Goal: Transaction & Acquisition: Obtain resource

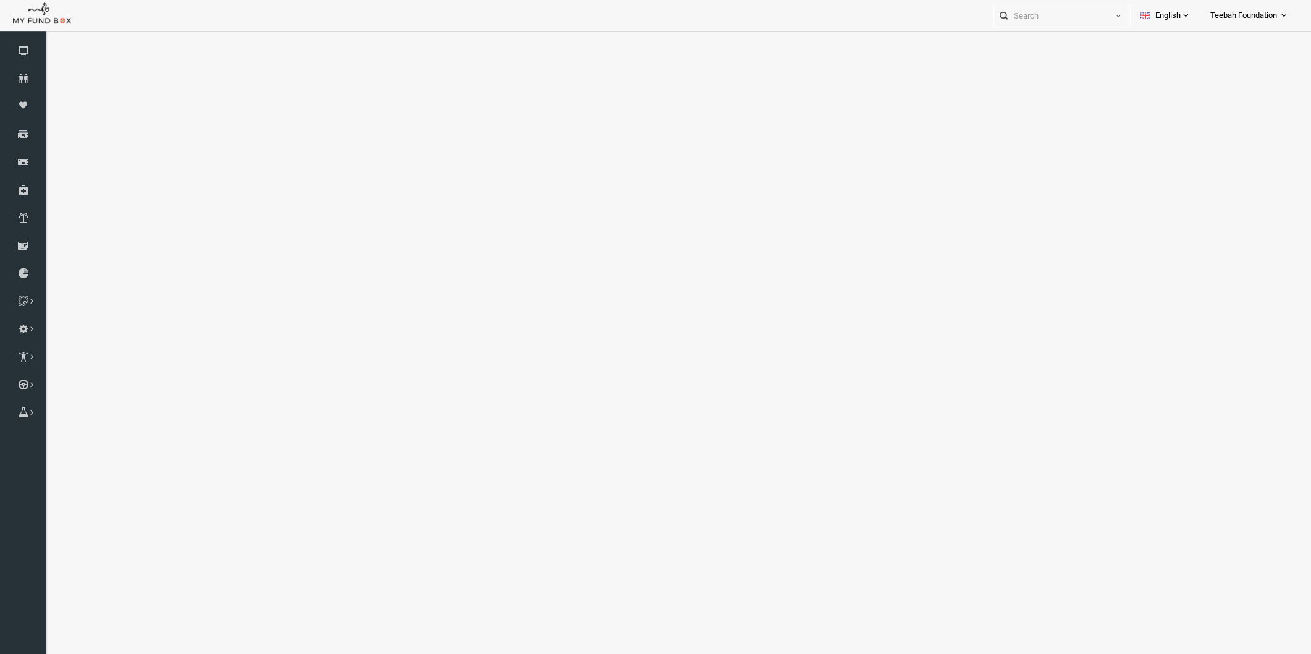
select select "100"
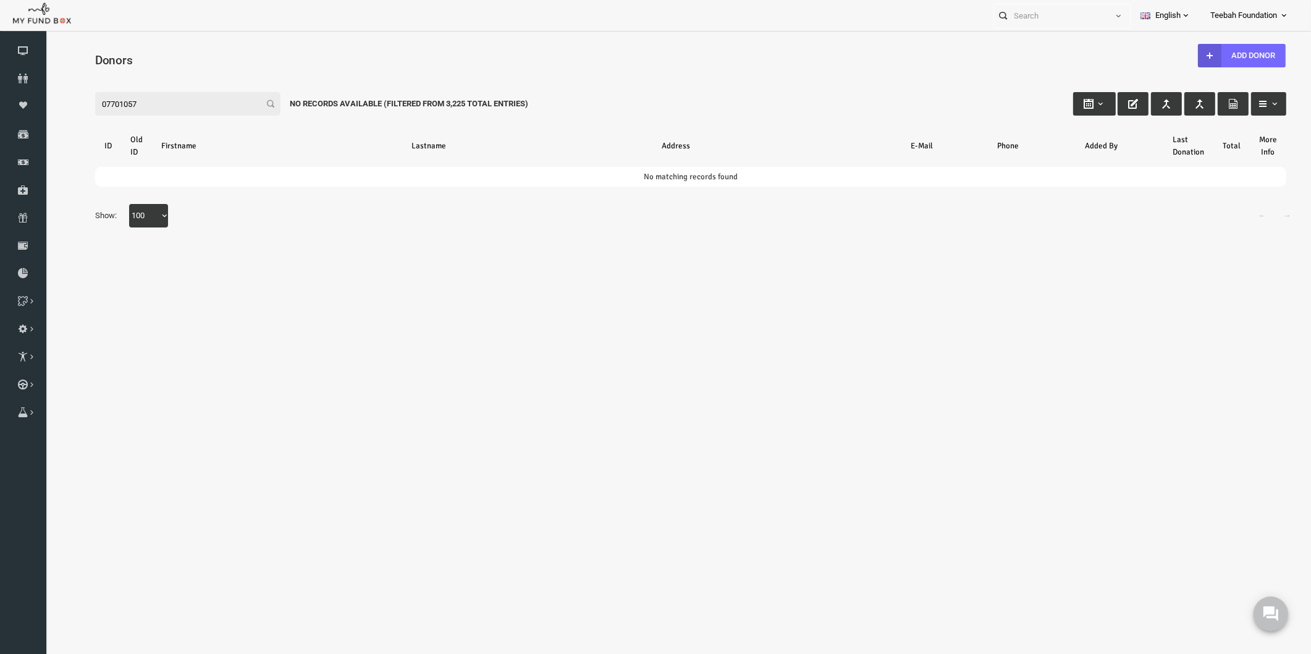
type input "07701057"
click at [21, 84] on link "Donors" at bounding box center [23, 78] width 46 height 27
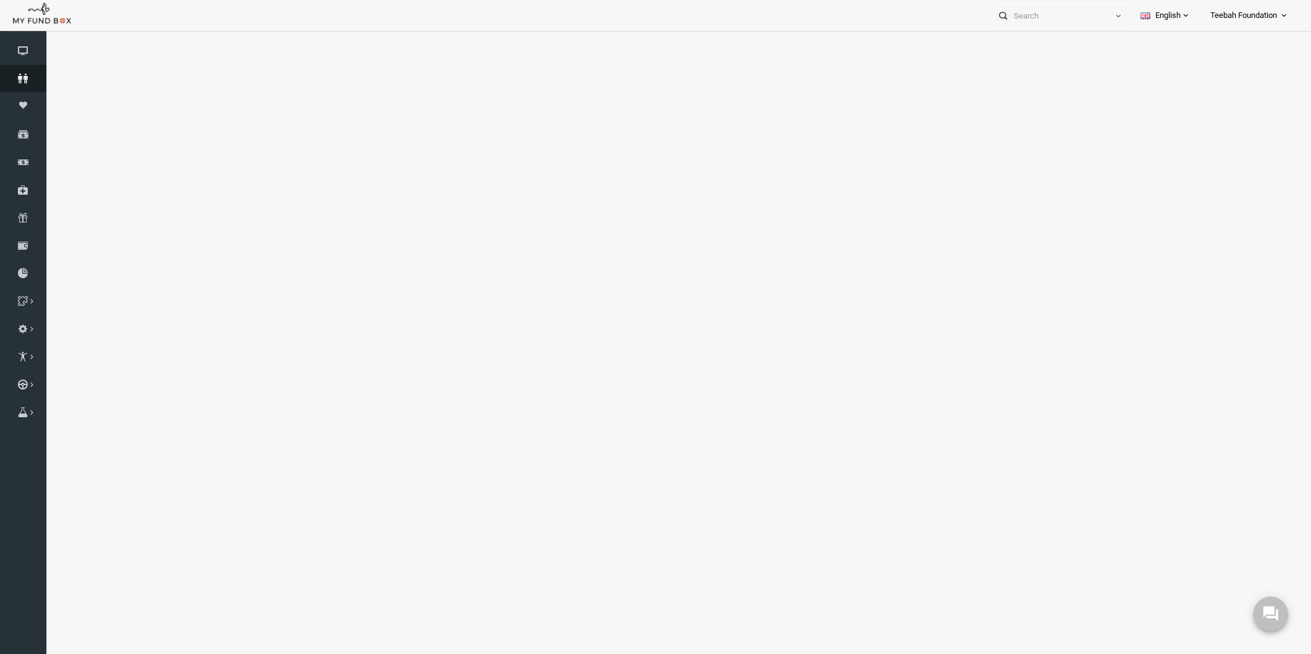
select select "100"
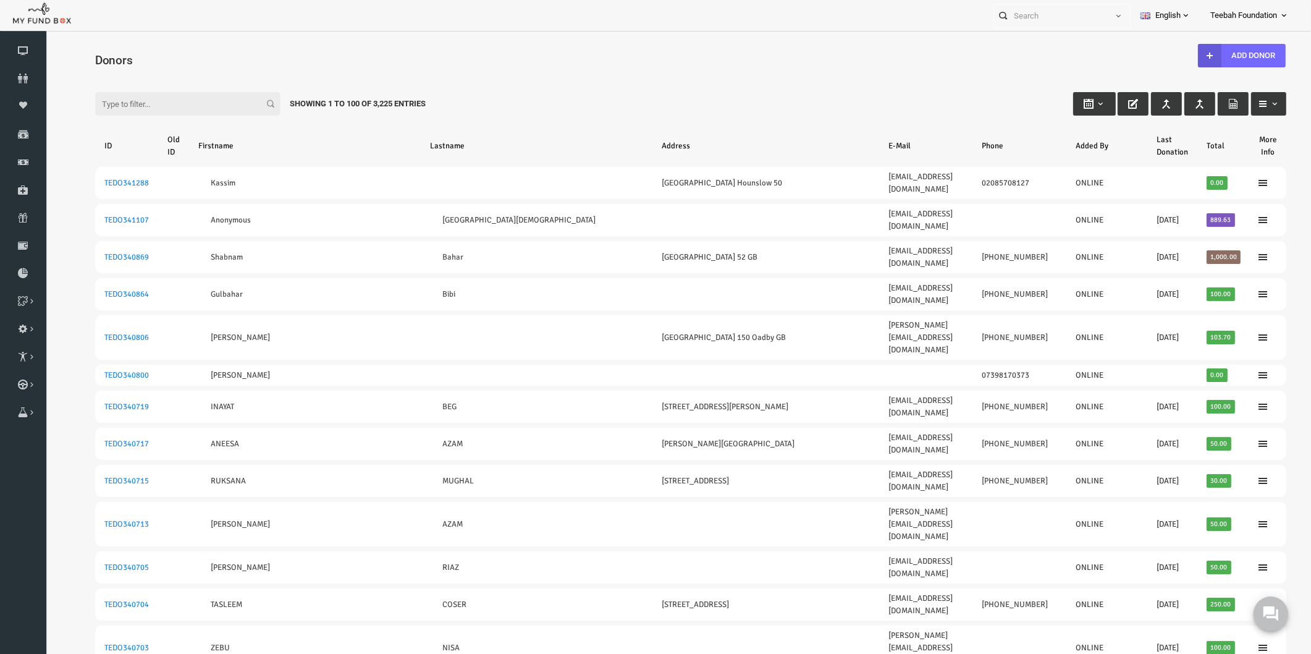
click at [930, 101] on div "Filter: Showing 1 to 100 of 3,225 Entries" at bounding box center [665, 91] width 1216 height 33
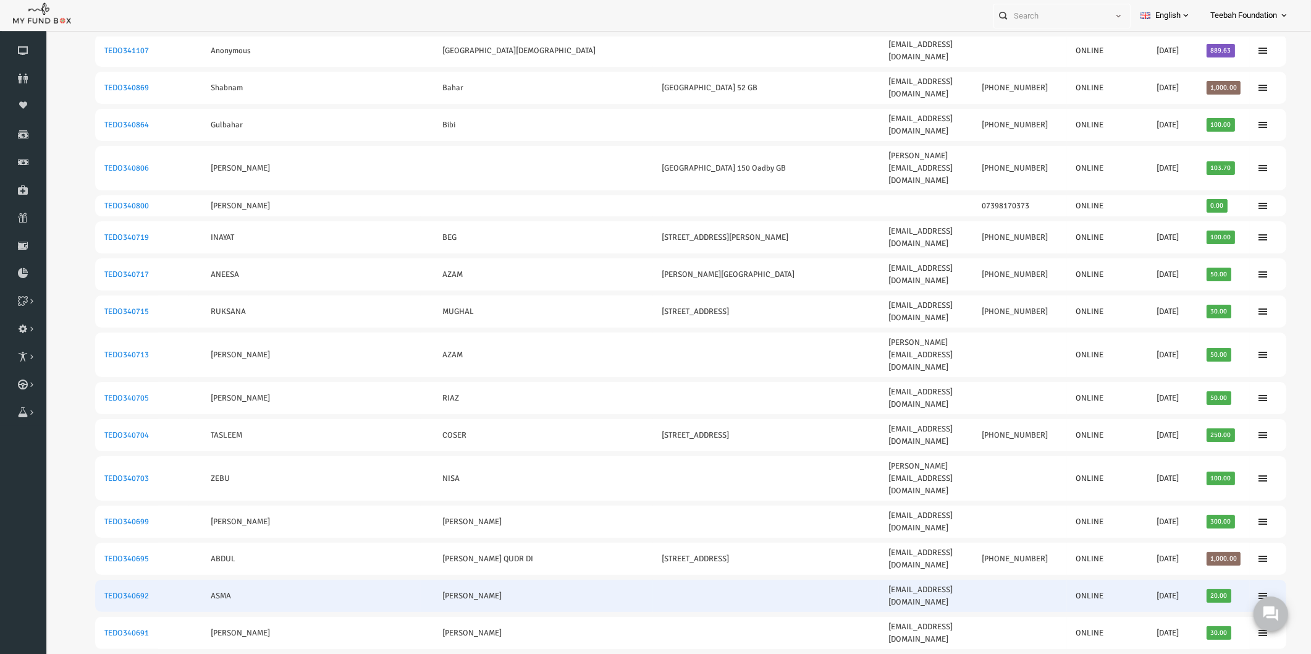
scroll to position [206, 0]
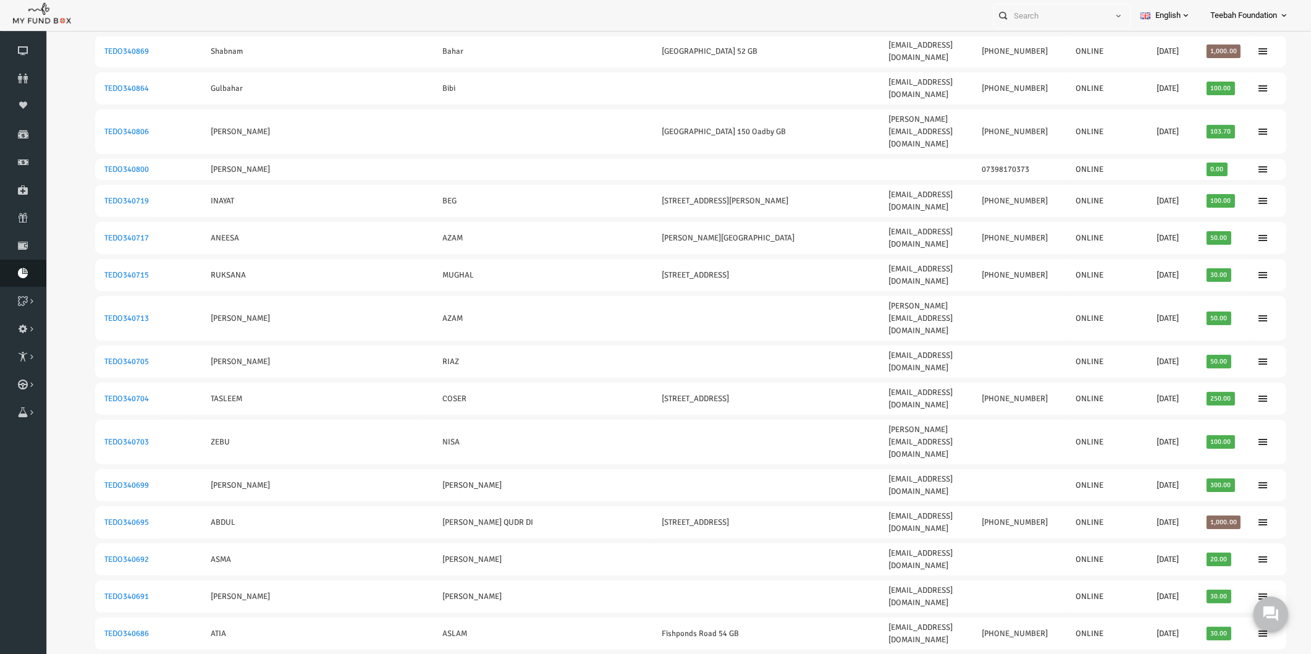
click at [25, 275] on icon at bounding box center [23, 273] width 46 height 10
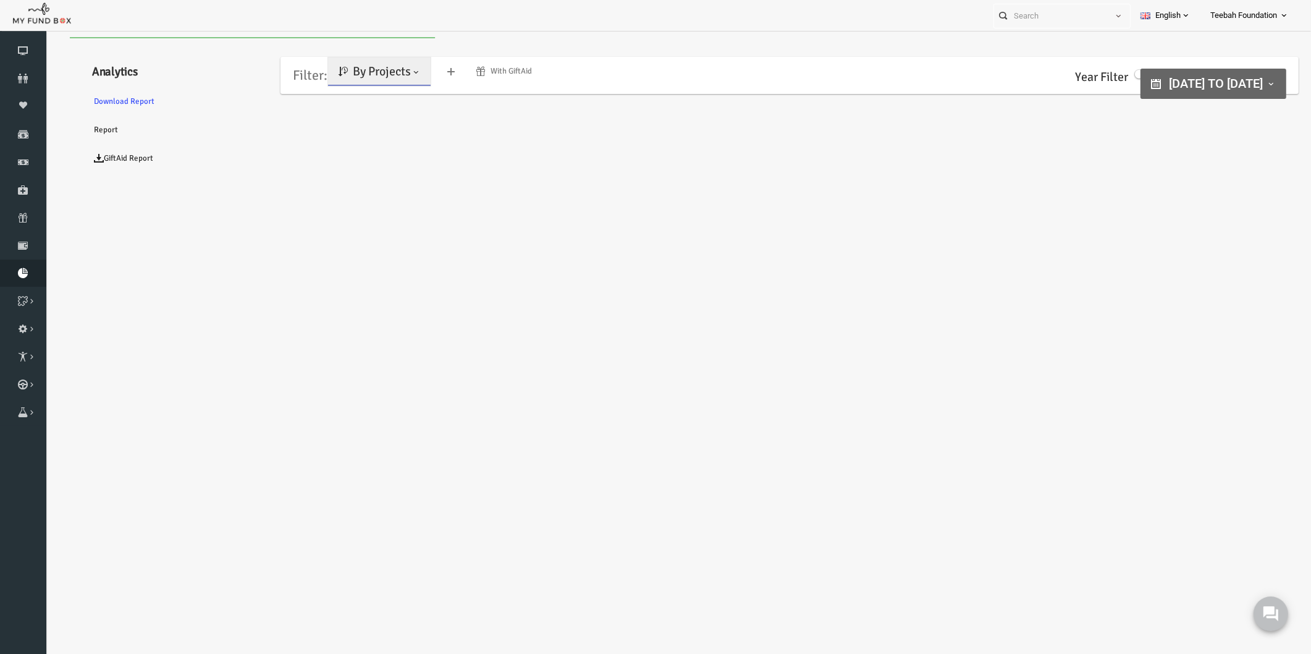
scroll to position [0, 0]
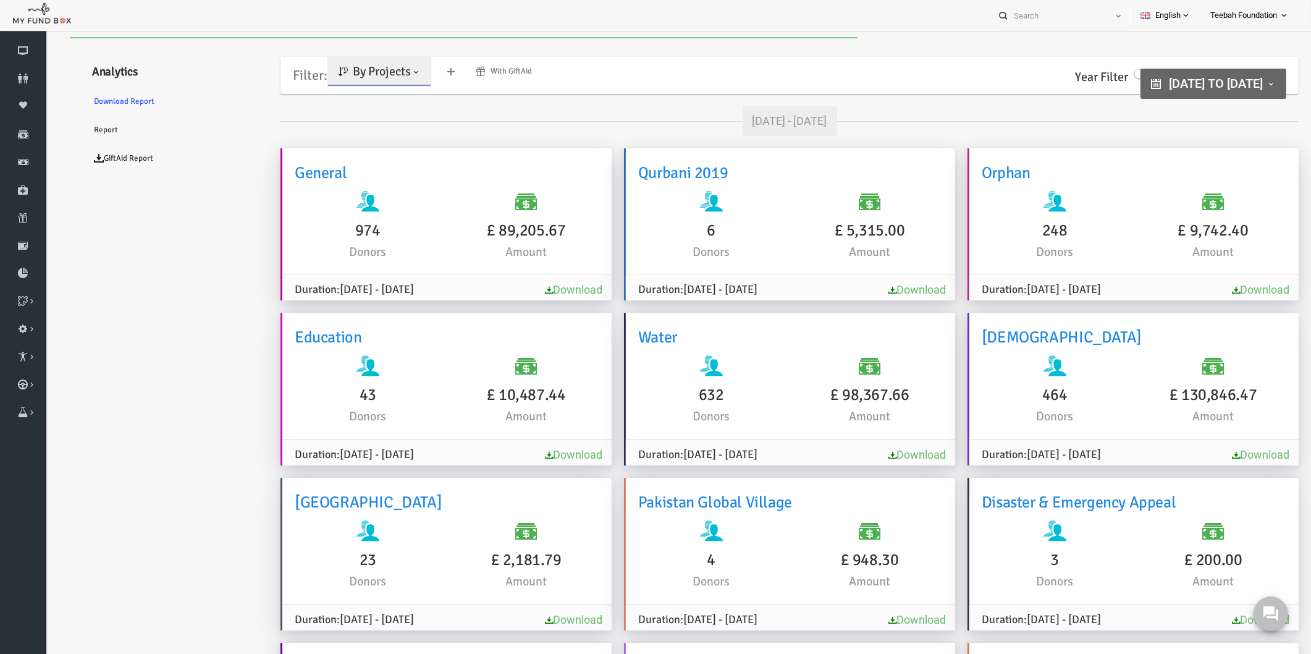
click at [616, 62] on div "Filter: Plans: By Projects By Projects By Causes With GiftAid" at bounding box center [758, 75] width 1006 height 37
drag, startPoint x: 117, startPoint y: 301, endPoint x: 246, endPoint y: 165, distance: 188.3
click at [377, 70] on span "By Projects" at bounding box center [356, 71] width 58 height 15
click at [340, 125] on link "By Causes" at bounding box center [355, 125] width 105 height 22
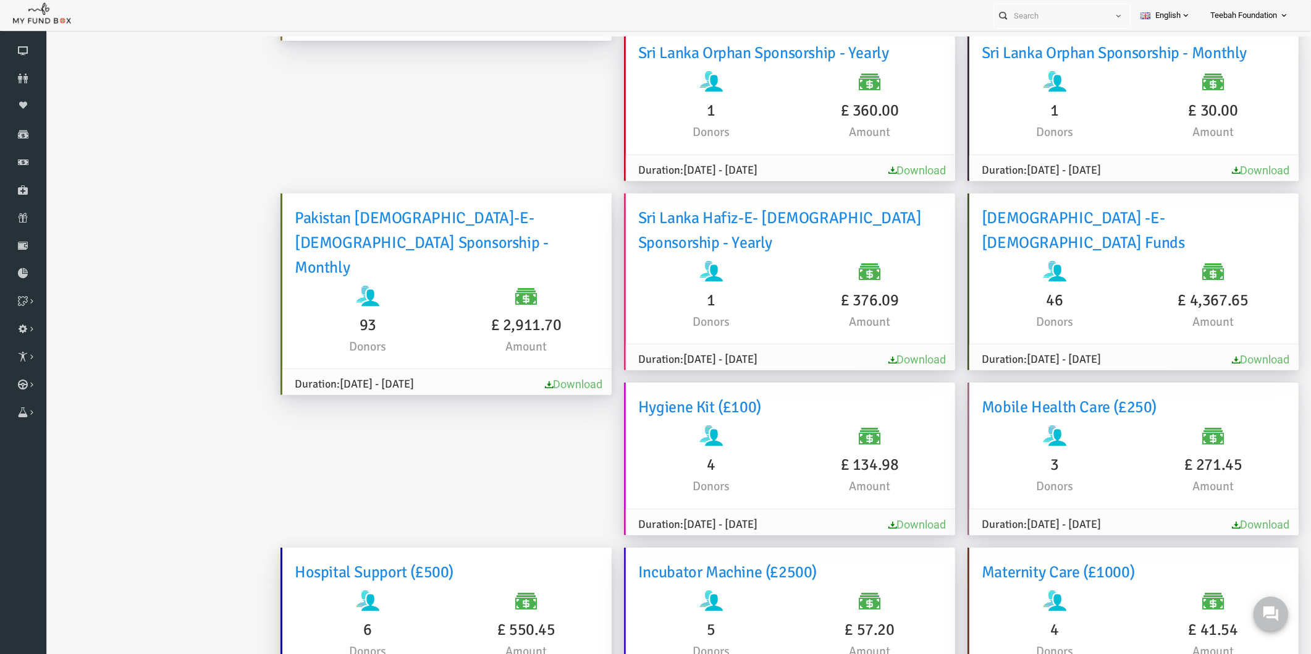
scroll to position [9057, 0]
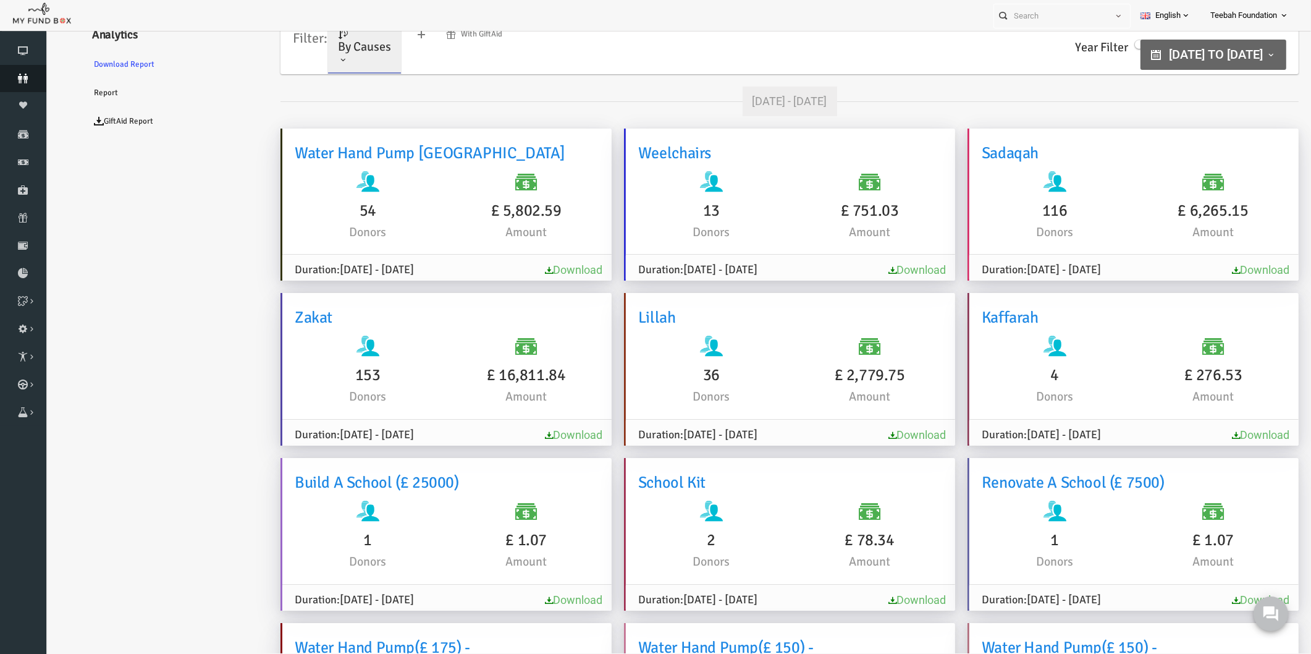
click at [14, 77] on icon at bounding box center [23, 79] width 46 height 10
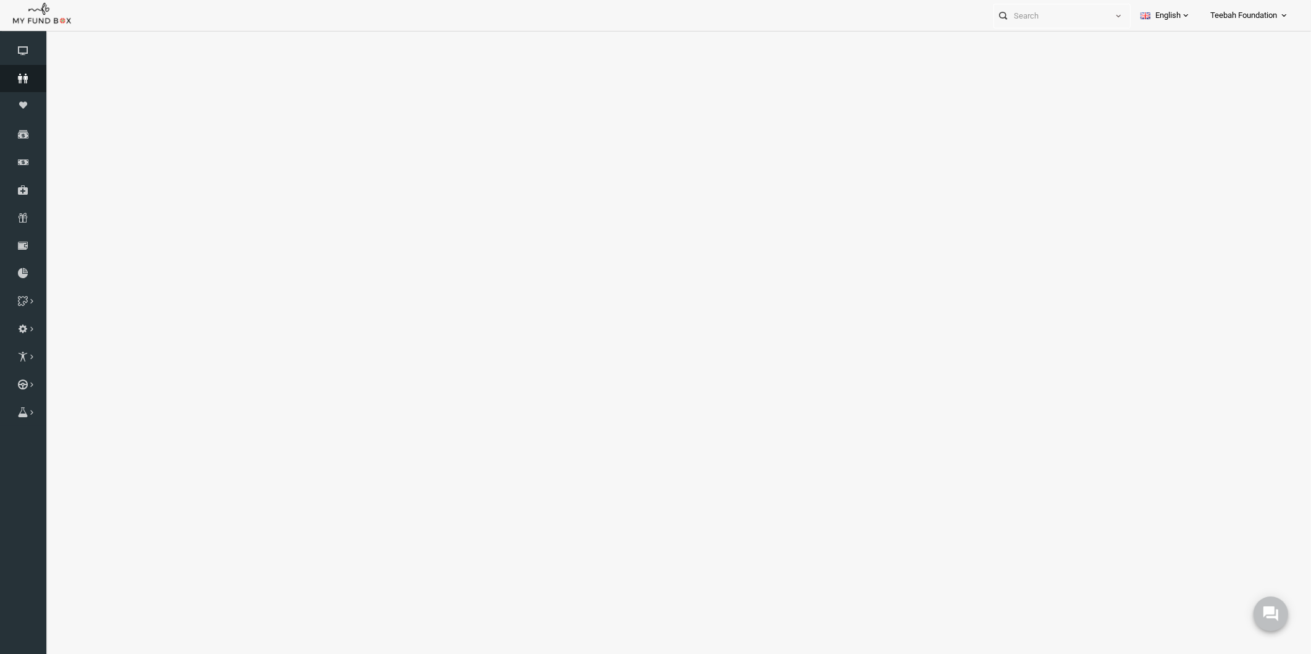
select select "100"
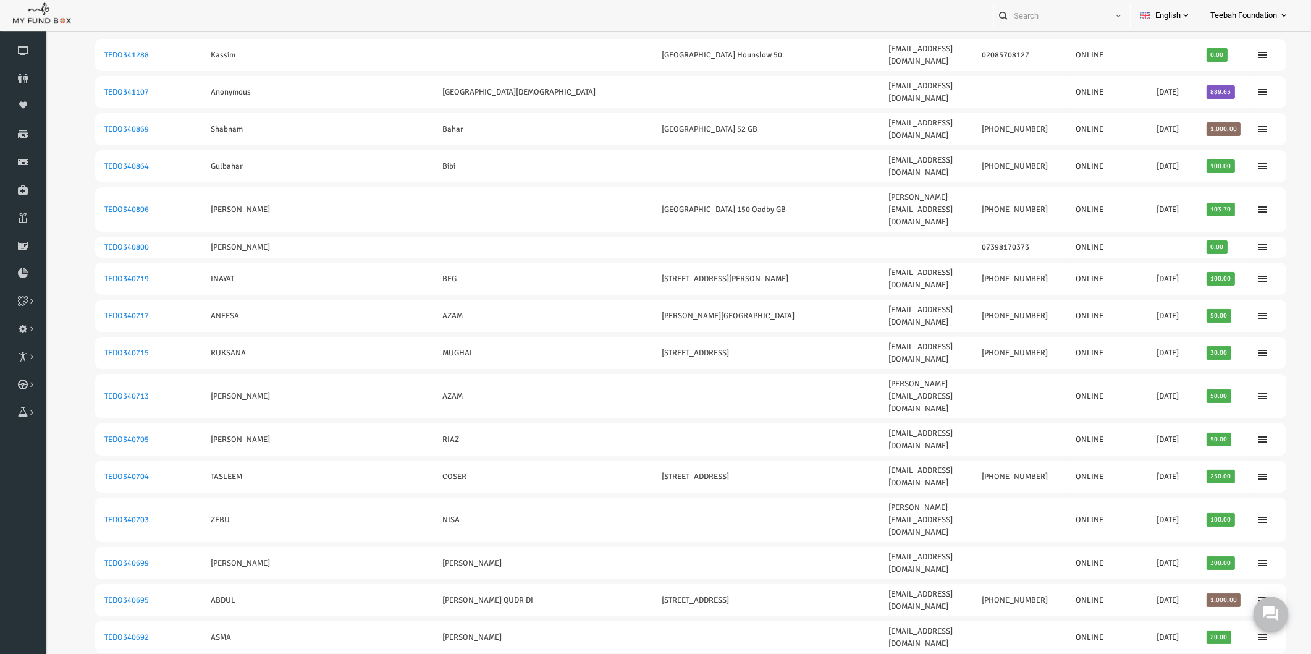
scroll to position [137, 0]
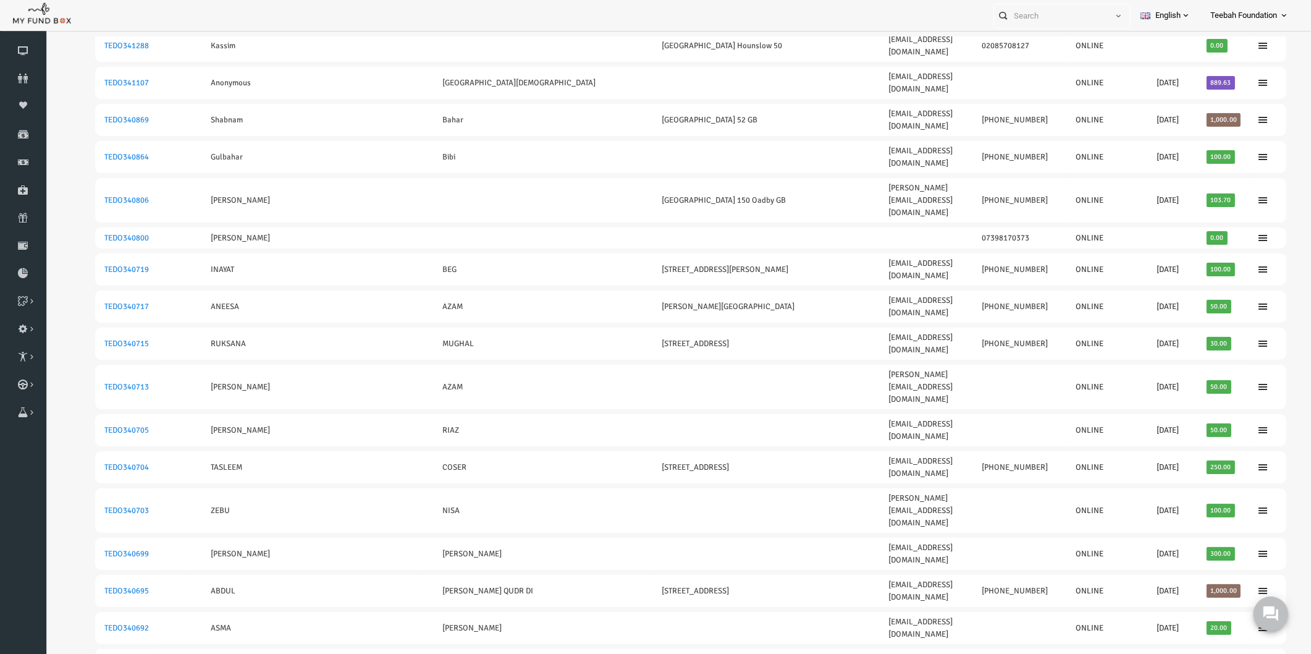
click at [67, 261] on iframe at bounding box center [678, 364] width 1266 height 654
click at [25, 264] on link "Download Report" at bounding box center [23, 272] width 46 height 27
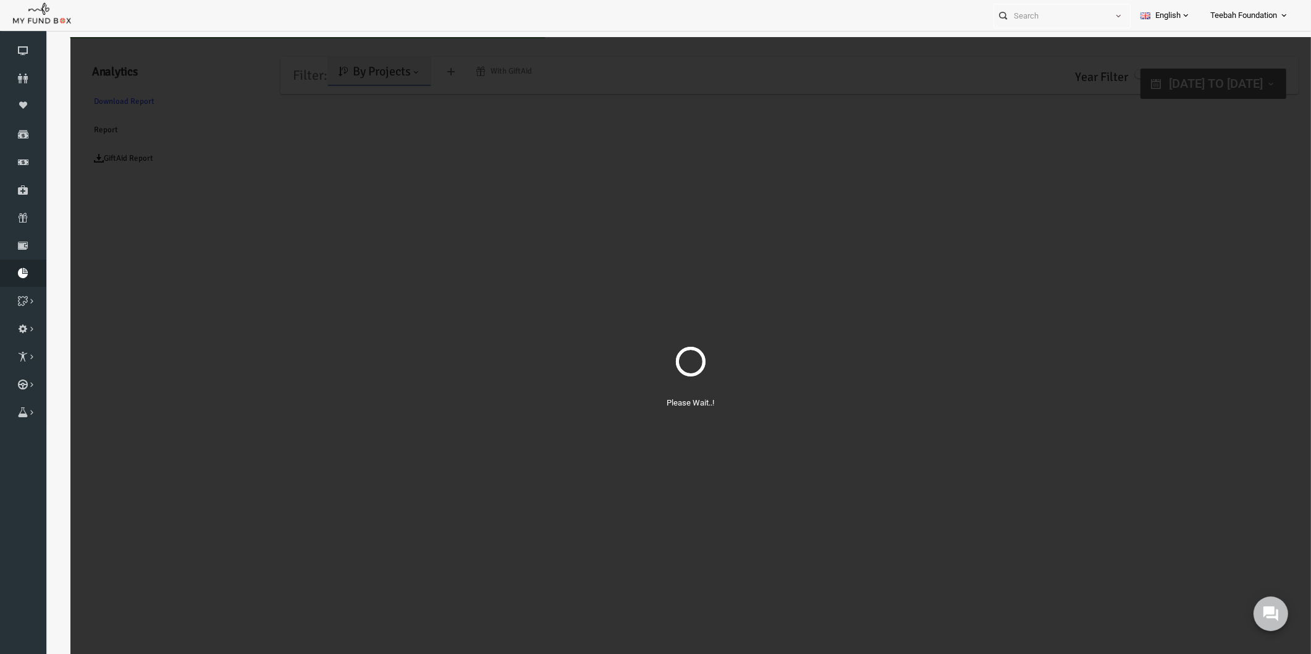
scroll to position [0, 0]
